Goal: Transaction & Acquisition: Purchase product/service

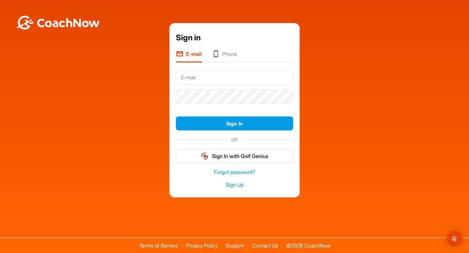
click at [234, 77] on input "text" at bounding box center [234, 77] width 117 height 14
click at [196, 78] on input "text" at bounding box center [234, 77] width 117 height 14
click at [199, 84] on input "text" at bounding box center [234, 77] width 117 height 14
type input "k"
click at [217, 78] on input "jarvisgrainger" at bounding box center [234, 77] width 117 height 14
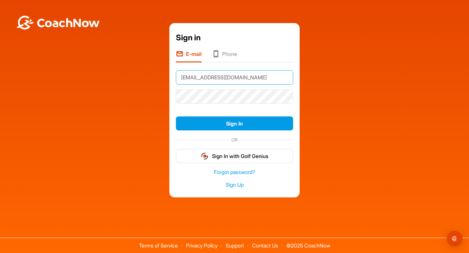
type input "[EMAIL_ADDRESS][DOMAIN_NAME]"
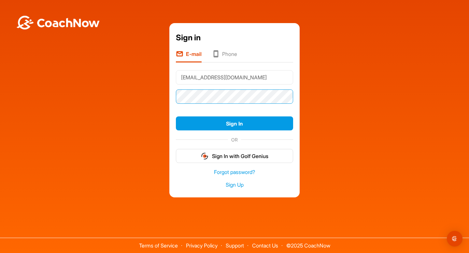
click at [176, 116] on button "Sign In" at bounding box center [234, 123] width 117 height 14
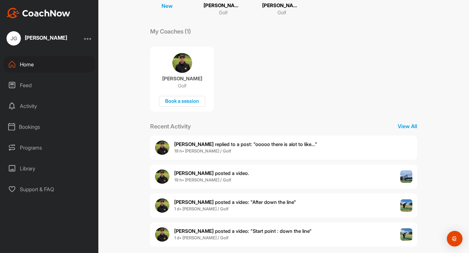
scroll to position [98, 0]
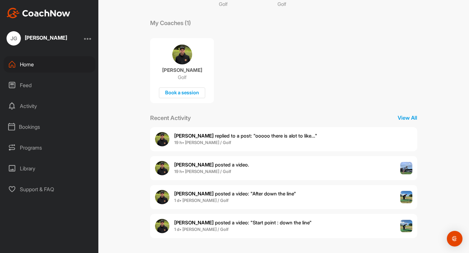
click at [250, 199] on span "1 d • [PERSON_NAME] / Golf" at bounding box center [235, 200] width 122 height 7
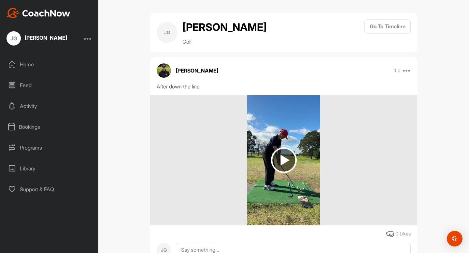
click at [277, 163] on img at bounding box center [284, 160] width 26 height 26
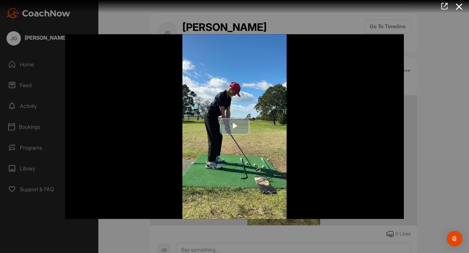
click at [245, 134] on button "Play Video" at bounding box center [234, 127] width 29 height 16
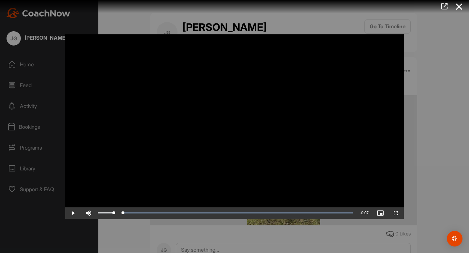
drag, startPoint x: 289, startPoint y: 208, endPoint x: 92, endPoint y: 216, distance: 197.0
click at [92, 216] on div "Play Skip Backward Skip Forward Mute Current Time 0:00 / Duration 0:07 Loaded :…" at bounding box center [234, 213] width 338 height 12
click at [77, 213] on span "Video Player" at bounding box center [73, 213] width 16 height 0
click at [400, 213] on span "Video Player" at bounding box center [396, 213] width 16 height 0
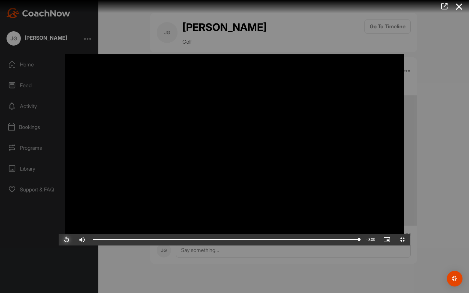
click at [59, 239] on span "Video Player" at bounding box center [67, 239] width 16 height 0
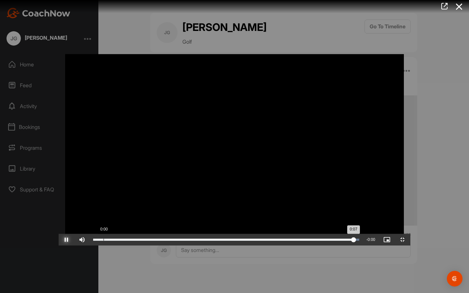
click at [93, 240] on div "Loaded : 100.00% 0:00 0:07" at bounding box center [226, 239] width 266 height 2
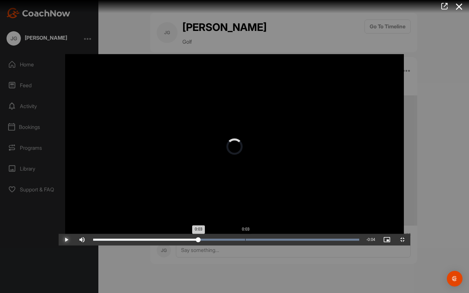
drag, startPoint x: 334, startPoint y: 283, endPoint x: 187, endPoint y: 287, distance: 147.1
click at [187, 245] on div "Loaded : 100.00% 0:03 0:03" at bounding box center [226, 240] width 272 height 12
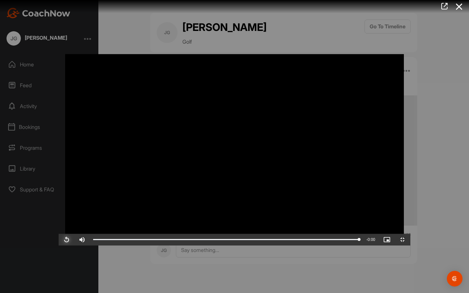
click at [59, 239] on span "Video Player" at bounding box center [67, 239] width 16 height 0
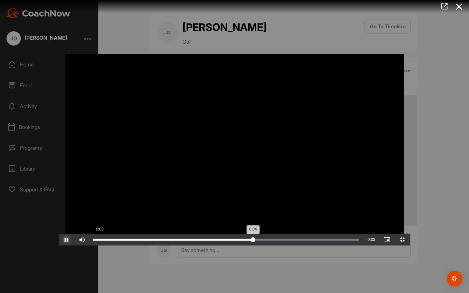
click at [93, 240] on div "Loaded : 100.00% 0:00 0:04" at bounding box center [226, 239] width 266 height 2
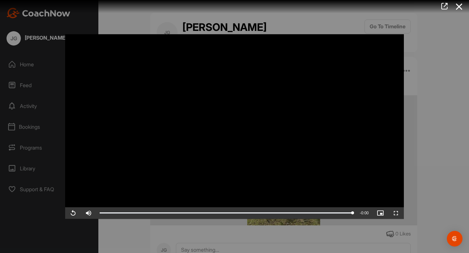
click at [429, 186] on div at bounding box center [234, 126] width 469 height 253
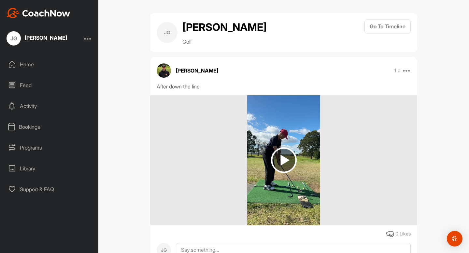
scroll to position [25, 0]
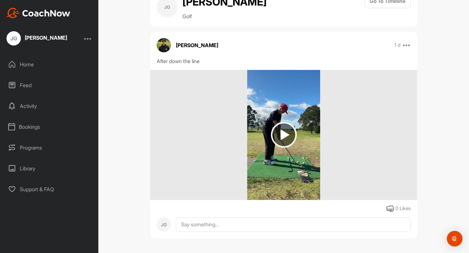
click at [21, 87] on div "Feed" at bounding box center [50, 85] width 92 height 16
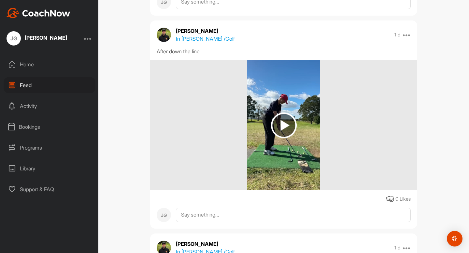
scroll to position [342, 0]
